Goal: Task Accomplishment & Management: Manage account settings

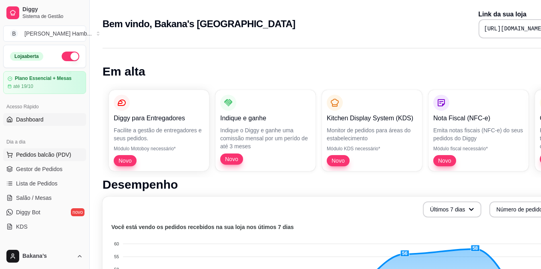
click at [78, 154] on img at bounding box center [56, 150] width 74 height 50
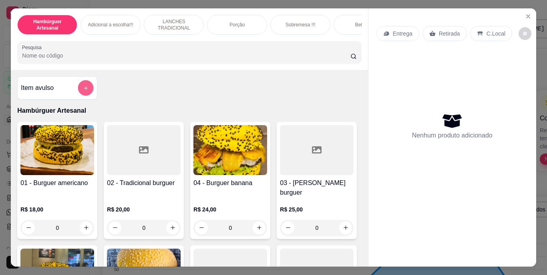
click at [83, 90] on icon "add-separate-item" at bounding box center [86, 88] width 6 height 6
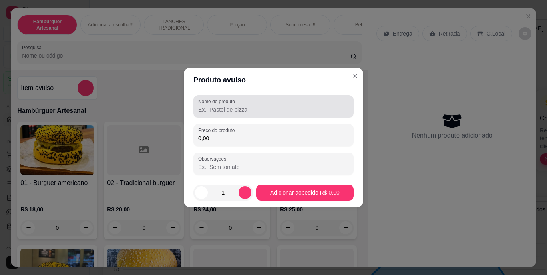
click at [250, 110] on input "Nome do produto" at bounding box center [273, 110] width 150 height 8
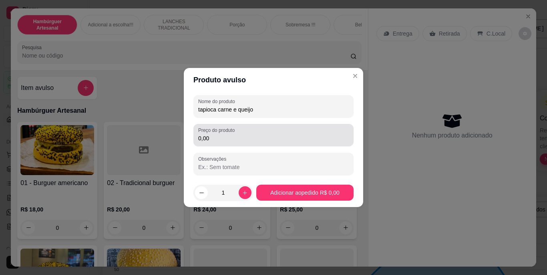
type input "tapioca carne e queijo"
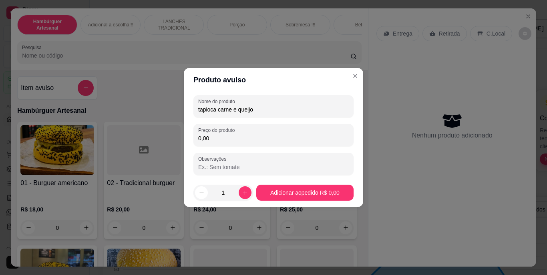
click at [246, 136] on input "0,00" at bounding box center [273, 138] width 150 height 8
type input "17,00"
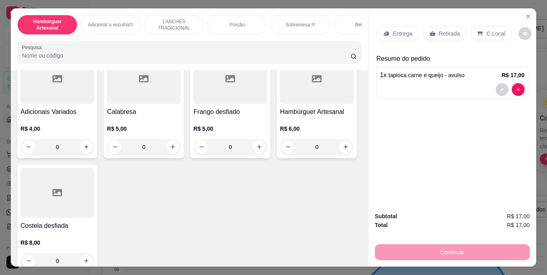
scroll to position [960, 0]
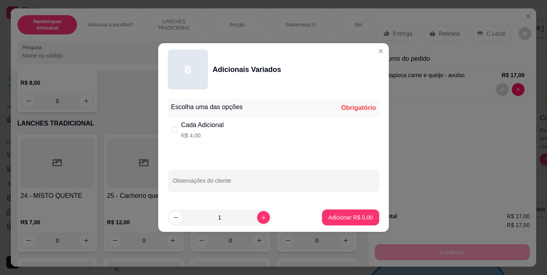
click at [193, 136] on p "R$ 4,00" at bounding box center [202, 136] width 43 height 8
radio input "true"
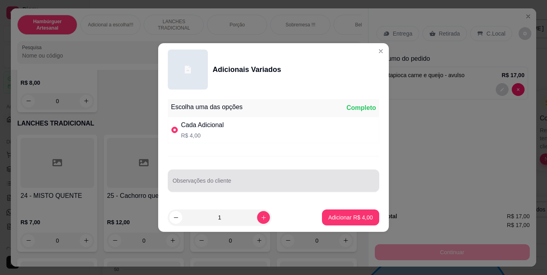
click at [200, 178] on div at bounding box center [273, 181] width 202 height 16
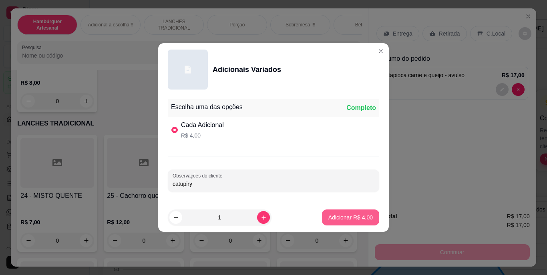
type input "catupiry"
click at [355, 221] on p "Adicionar R$ 4,00" at bounding box center [350, 218] width 43 height 8
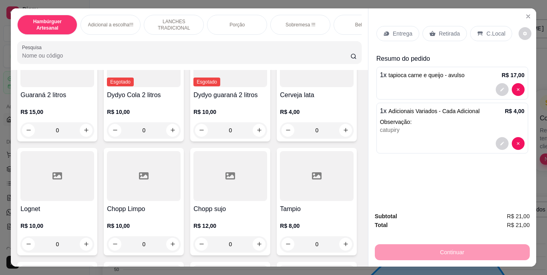
scroll to position [2161, 0]
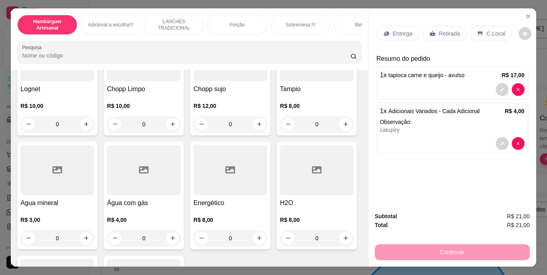
type input "1"
click at [492, 37] on div "C.Local" at bounding box center [491, 33] width 42 height 15
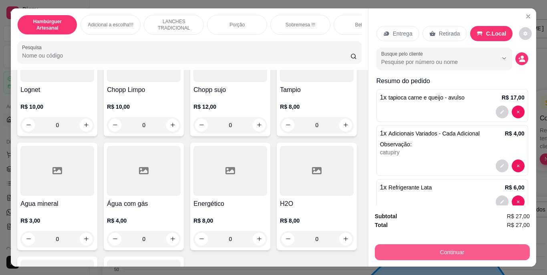
click at [491, 251] on button "Continuar" at bounding box center [452, 253] width 155 height 16
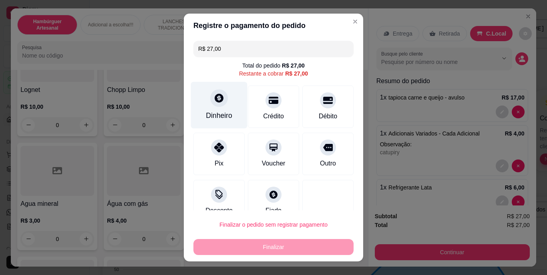
click at [217, 105] on div at bounding box center [219, 99] width 18 height 18
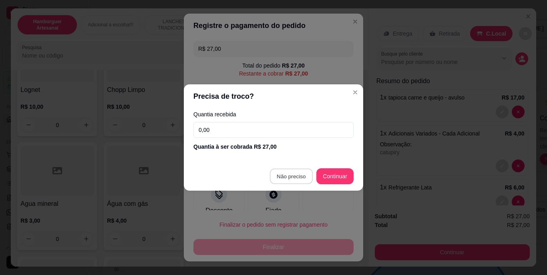
type input "R$ 0,00"
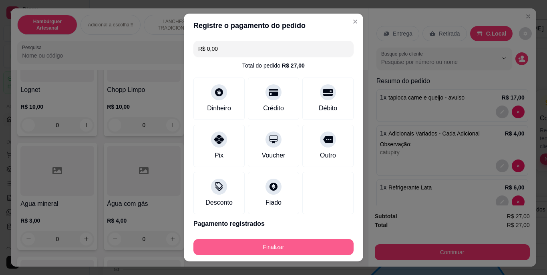
click at [281, 243] on button "Finalizar" at bounding box center [273, 247] width 160 height 16
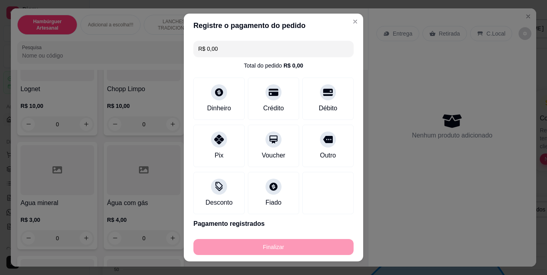
type input "0"
type input "-R$ 27,00"
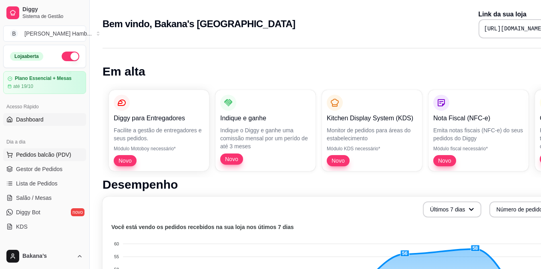
click at [52, 156] on span "Pedidos balcão (PDV)" at bounding box center [43, 155] width 55 height 8
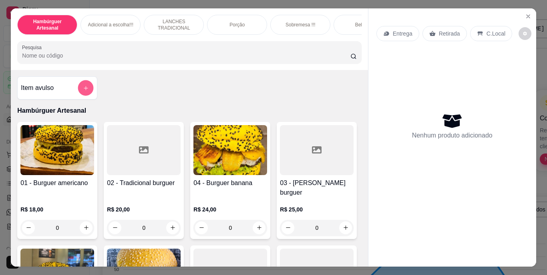
click at [86, 88] on icon "add-separate-item" at bounding box center [86, 88] width 6 height 6
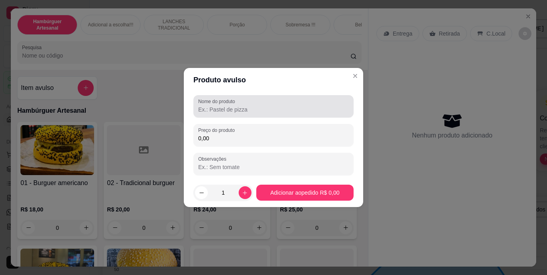
click at [237, 114] on div at bounding box center [273, 106] width 150 height 16
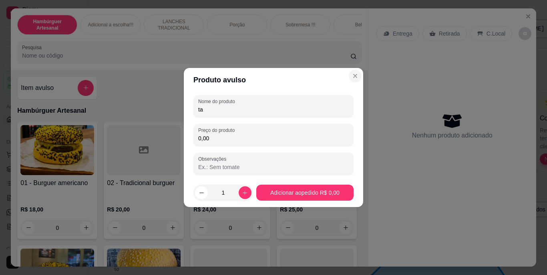
type input "ta"
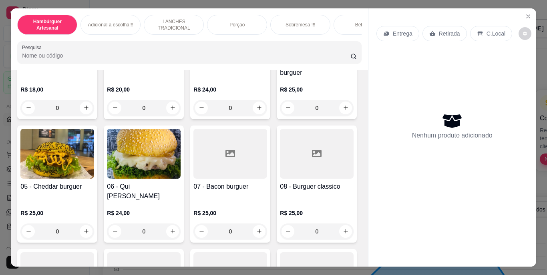
scroll to position [160, 0]
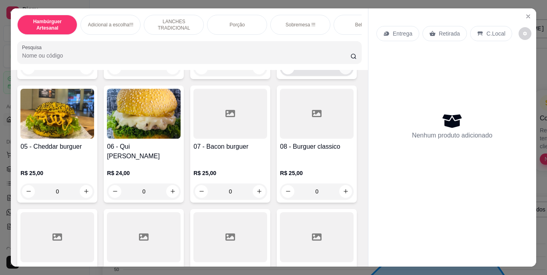
click at [343, 71] on icon "increase-product-quantity" at bounding box center [346, 68] width 6 height 6
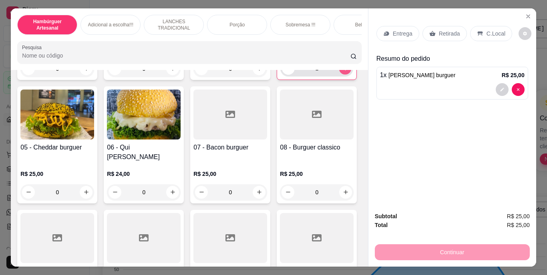
click at [342, 71] on icon "increase-product-quantity" at bounding box center [345, 68] width 6 height 6
type input "2"
click at [439, 32] on p "Retirada" at bounding box center [449, 34] width 21 height 8
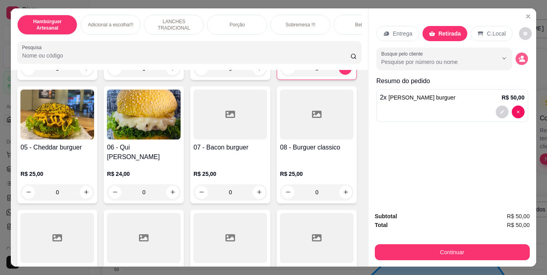
click at [515, 53] on button "decrease-product-quantity" at bounding box center [521, 58] width 12 height 12
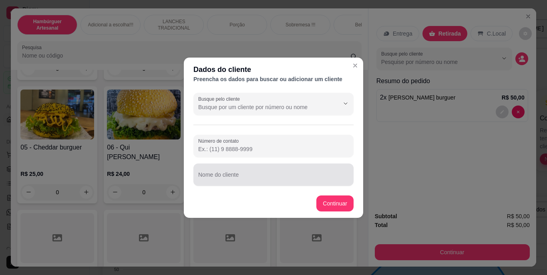
click at [268, 178] on input "Nome do cliente" at bounding box center [273, 178] width 150 height 8
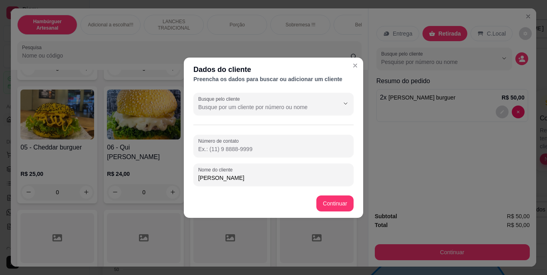
click at [233, 178] on input "[PERSON_NAME]" at bounding box center [273, 178] width 150 height 8
type input "á"
type input "[PERSON_NAME]"
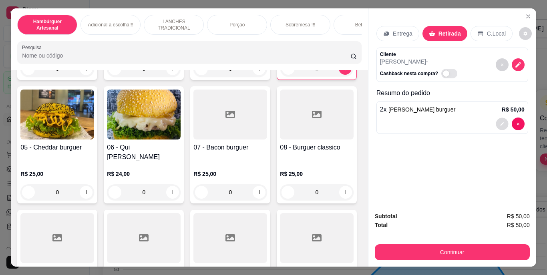
click at [497, 118] on button "decrease-product-quantity" at bounding box center [501, 124] width 12 height 12
click at [501, 123] on button "decrease-product-quantity" at bounding box center [501, 124] width 13 height 13
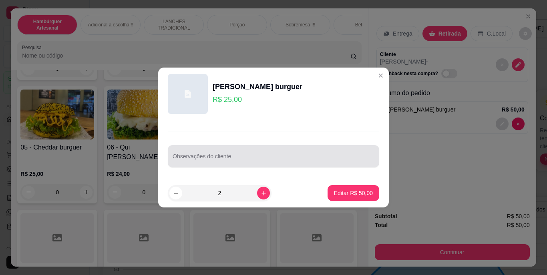
click at [270, 156] on input "Observações do cliente" at bounding box center [273, 160] width 202 height 8
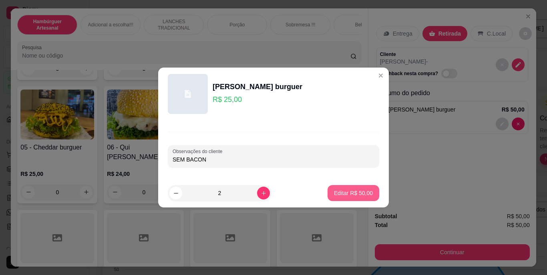
type input "SEM BACON"
click at [355, 194] on p "Editar R$ 50,00" at bounding box center [353, 193] width 38 height 8
type input "0"
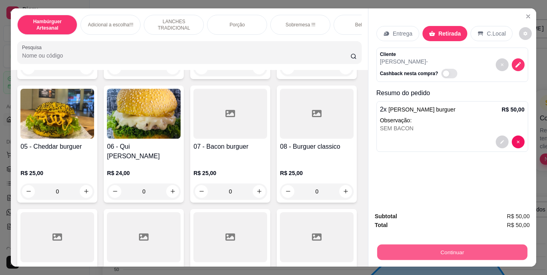
click at [423, 254] on button "Continuar" at bounding box center [452, 253] width 150 height 16
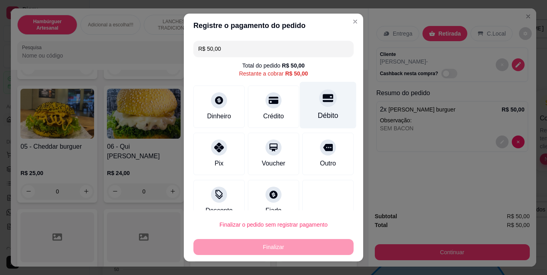
click at [318, 113] on div "Débito" at bounding box center [328, 116] width 20 height 10
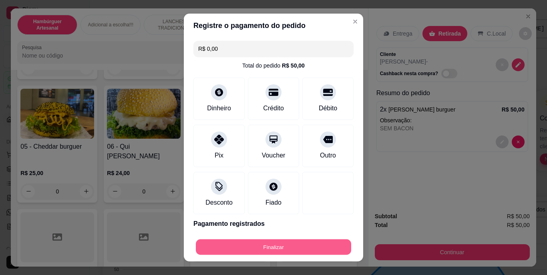
click at [243, 243] on button "Finalizar" at bounding box center [273, 247] width 155 height 16
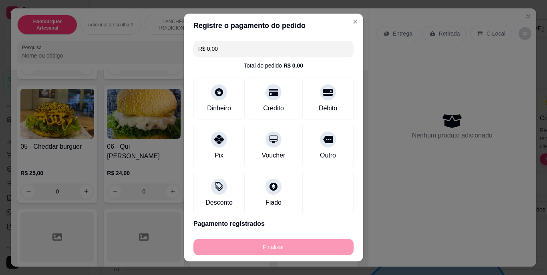
type input "-R$ 50,00"
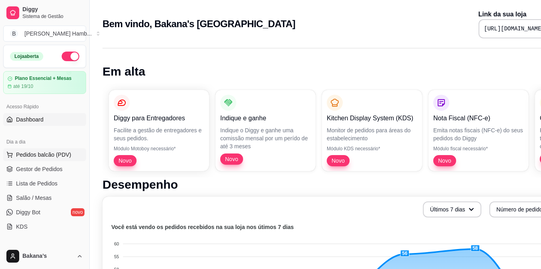
click at [55, 157] on span "Pedidos balcão (PDV)" at bounding box center [43, 155] width 55 height 8
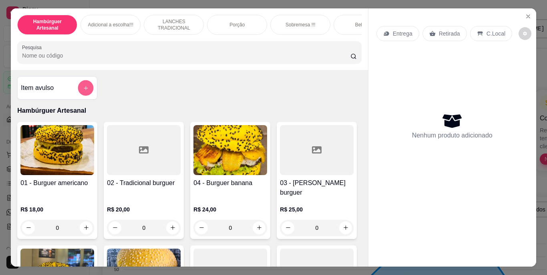
click at [84, 91] on icon "add-separate-item" at bounding box center [86, 88] width 6 height 6
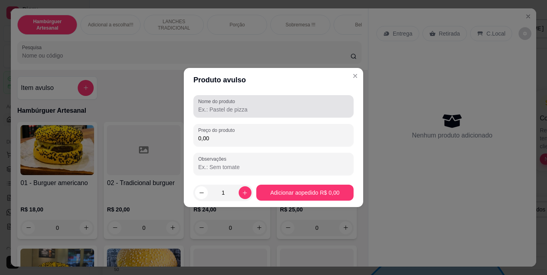
click at [220, 103] on label "Nome do produto" at bounding box center [218, 101] width 40 height 7
click at [220, 106] on input "Nome do produto" at bounding box center [273, 110] width 150 height 8
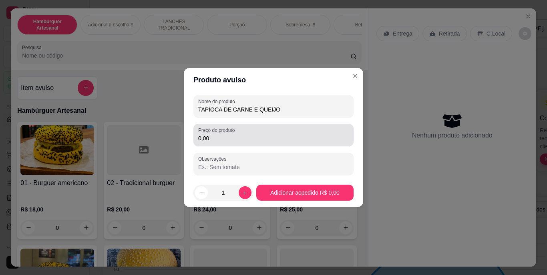
type input "TAPIOCA DE CARNE E QUEIJO"
click at [234, 135] on input "0,00" at bounding box center [273, 138] width 150 height 8
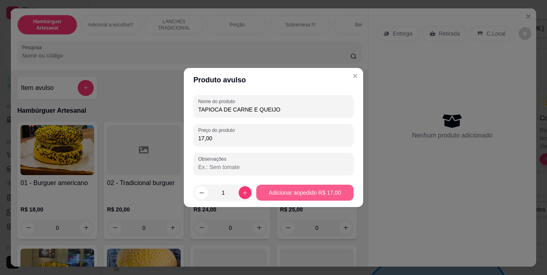
type input "17,00"
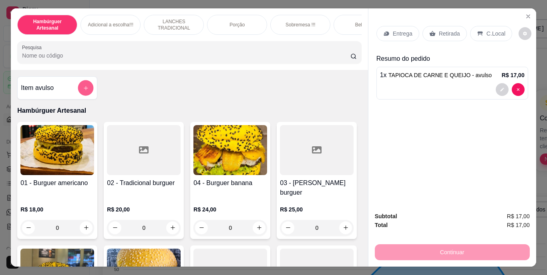
click at [84, 91] on icon "add-separate-item" at bounding box center [86, 88] width 6 height 6
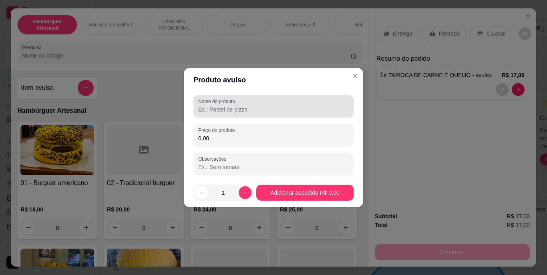
click at [215, 104] on label "Nome do produto" at bounding box center [218, 101] width 40 height 7
click at [215, 106] on input "Nome do produto" at bounding box center [273, 110] width 150 height 8
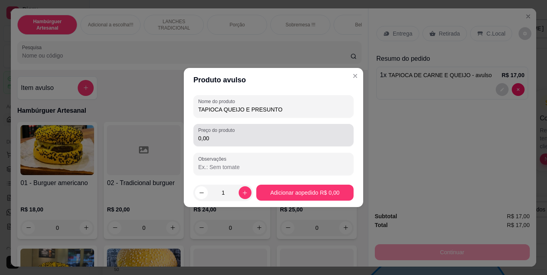
type input "TAPIOCA QUEIJO E PRESUNTO"
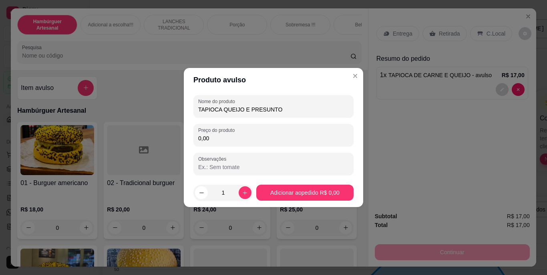
click at [227, 139] on input "0,00" at bounding box center [273, 138] width 150 height 8
type input "10,00"
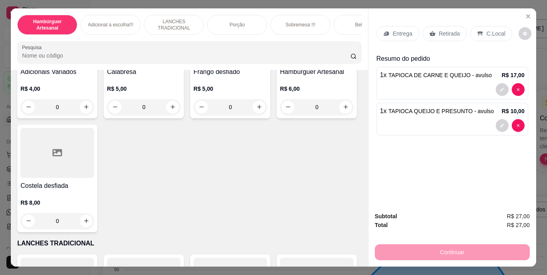
scroll to position [960, 0]
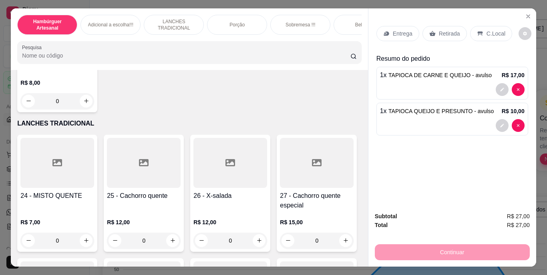
type input "1"
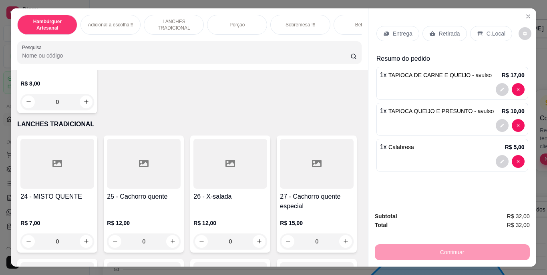
click at [393, 33] on p "Entrega" at bounding box center [403, 34] width 20 height 8
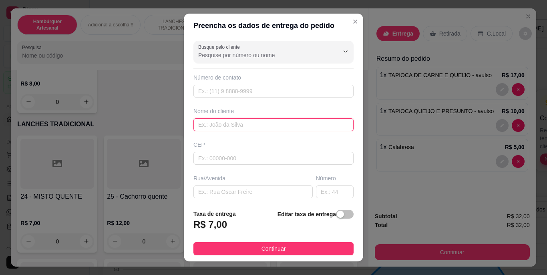
click at [283, 125] on input "text" at bounding box center [273, 124] width 160 height 13
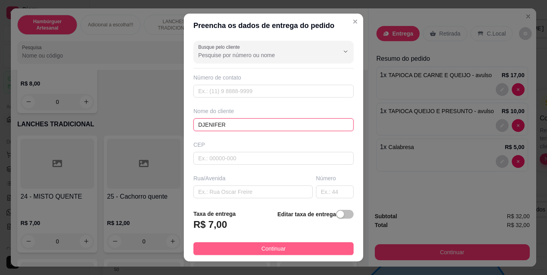
type input "DJENIFER"
click at [279, 251] on span "Continuar" at bounding box center [273, 249] width 24 height 9
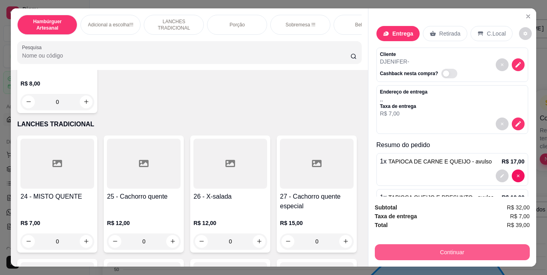
click at [432, 254] on button "Continuar" at bounding box center [452, 253] width 155 height 16
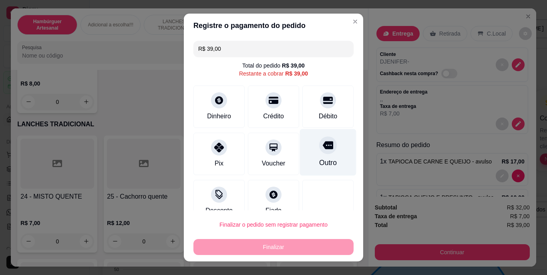
click at [333, 163] on div "Outro" at bounding box center [328, 152] width 56 height 47
type input "R$ 0,00"
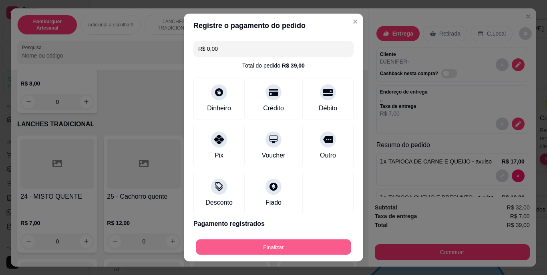
click at [286, 249] on button "Finalizar" at bounding box center [273, 247] width 155 height 16
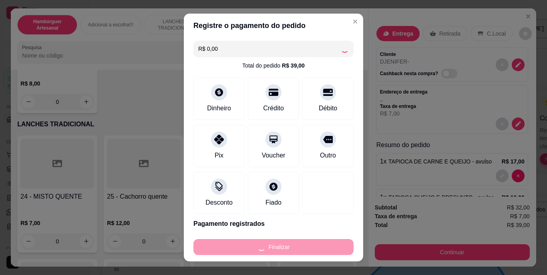
type input "0"
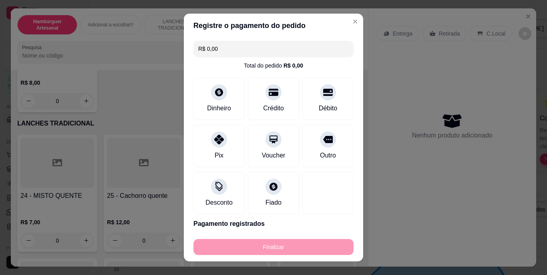
type input "-R$ 39,00"
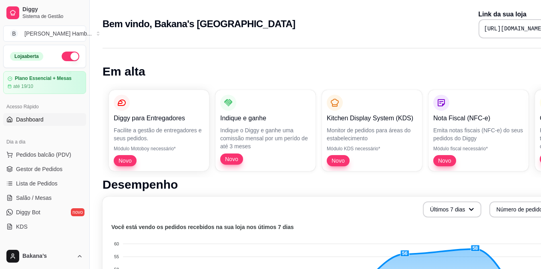
click at [31, 185] on span "Lista de Pedidos" at bounding box center [37, 184] width 42 height 8
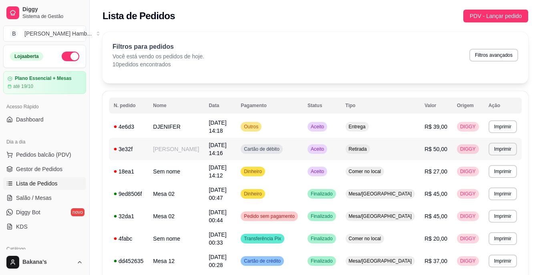
click at [236, 144] on td "[DATE] 14:16" at bounding box center [220, 149] width 32 height 22
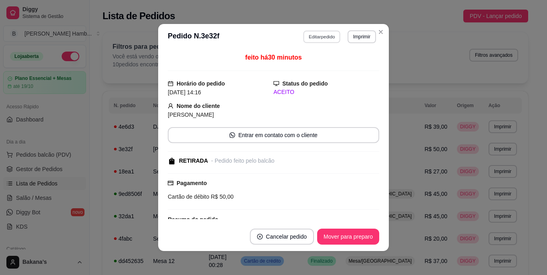
click at [314, 38] on button "Editar pedido" at bounding box center [321, 36] width 37 height 12
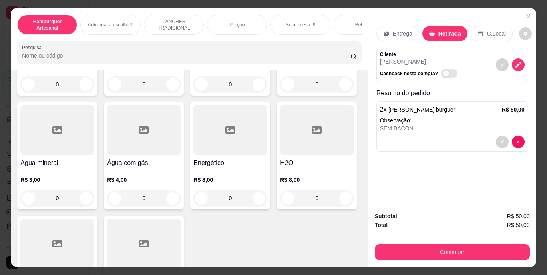
scroll to position [2161, 0]
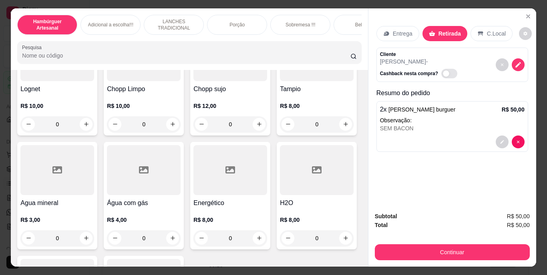
type input "1"
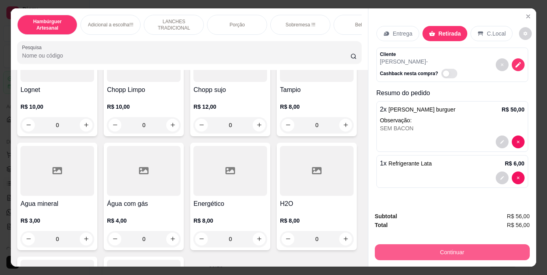
click at [441, 249] on button "Continuar" at bounding box center [452, 253] width 155 height 16
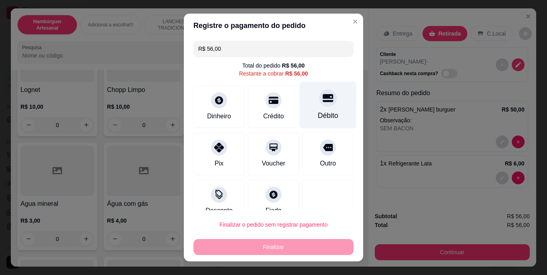
click at [318, 111] on div "Débito" at bounding box center [328, 116] width 20 height 10
type input "R$ 0,00"
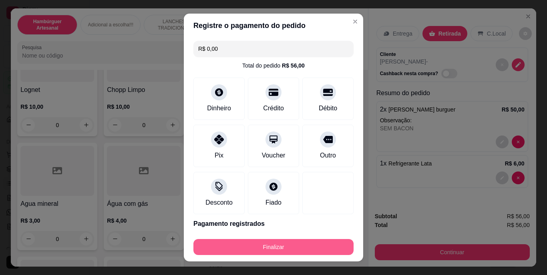
click at [283, 245] on button "Finalizar" at bounding box center [273, 247] width 160 height 16
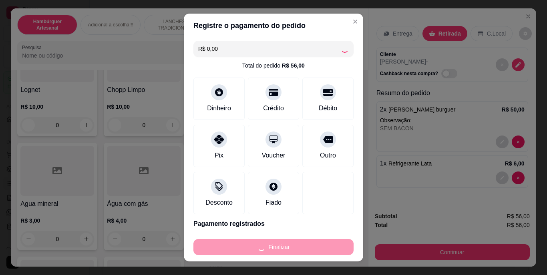
type input "0"
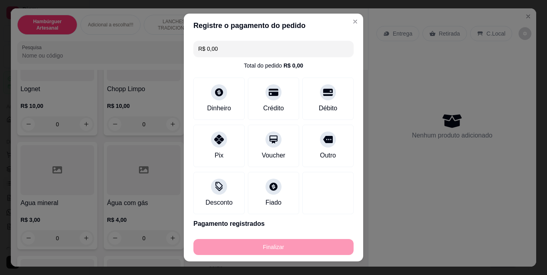
type input "-R$ 56,00"
